Goal: Check status: Check status

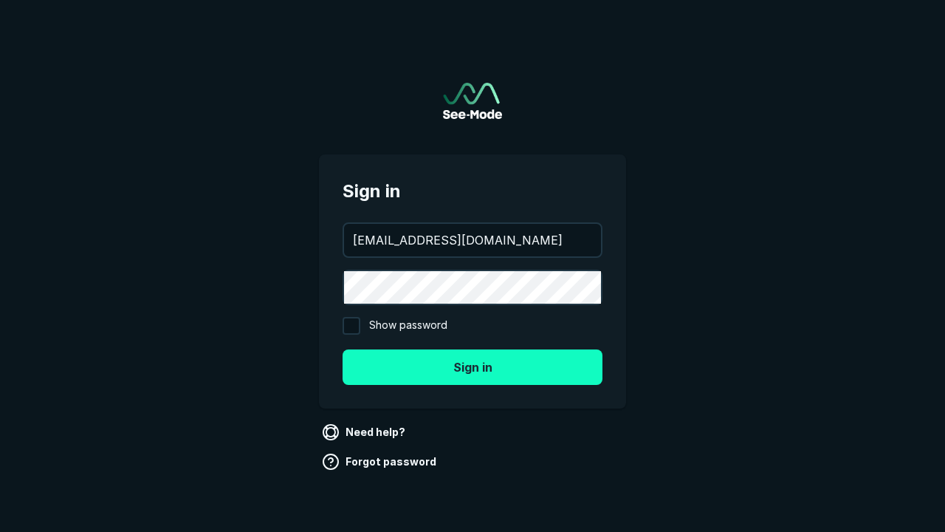
click at [473, 366] on button "Sign in" at bounding box center [473, 366] width 260 height 35
